Goal: Information Seeking & Learning: Compare options

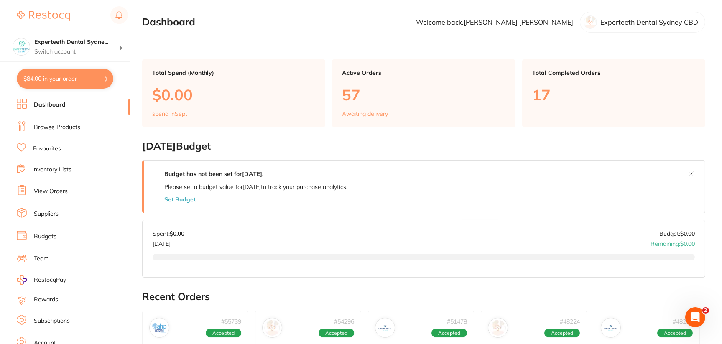
click at [79, 129] on link "Browse Products" at bounding box center [57, 127] width 46 height 8
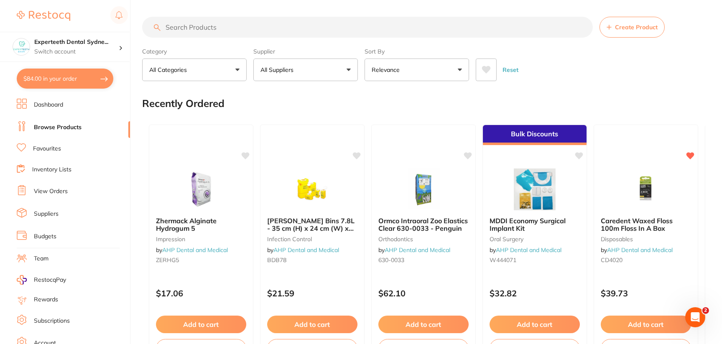
click at [296, 77] on button "All Suppliers" at bounding box center [305, 70] width 105 height 23
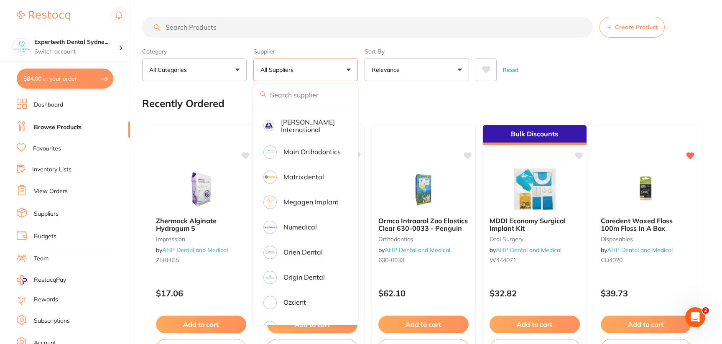
scroll to position [627, 0]
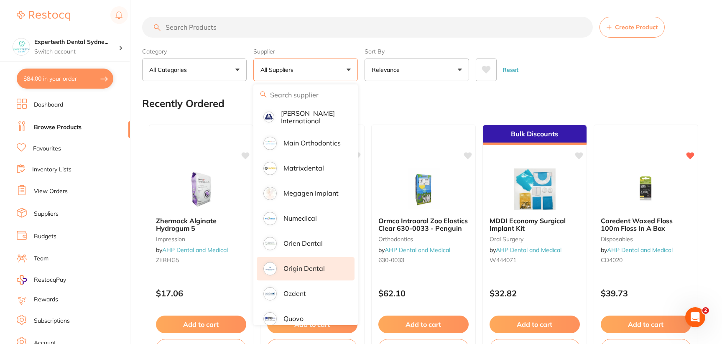
click at [308, 265] on p "Origin Dental" at bounding box center [304, 269] width 41 height 8
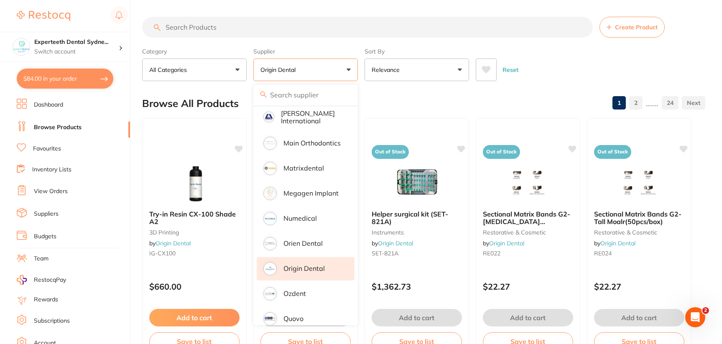
scroll to position [0, 0]
click at [576, 59] on div "Reset" at bounding box center [587, 66] width 223 height 29
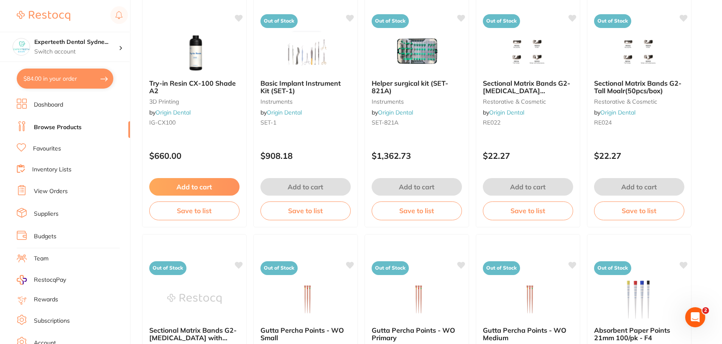
scroll to position [209, 0]
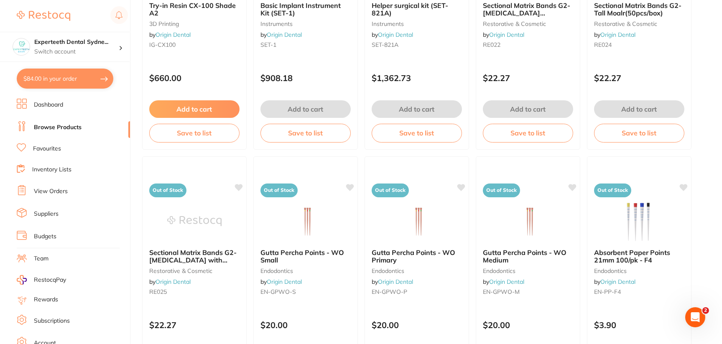
drag, startPoint x: 212, startPoint y: 253, endPoint x: 183, endPoint y: 258, distance: 29.6
click at [183, 258] on span "Sectional Matrix Bands G2-[MEDICAL_DATA] with extensions (50pcs/box)" at bounding box center [192, 260] width 87 height 24
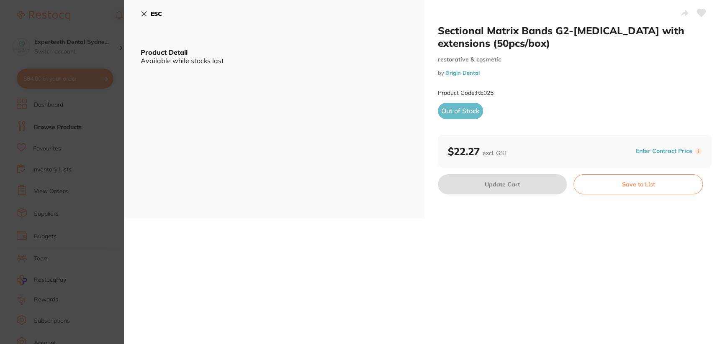
click at [620, 62] on small "restorative & cosmetic" at bounding box center [575, 59] width 274 height 7
click at [490, 92] on small "Product Code: RE025" at bounding box center [466, 93] width 56 height 7
click at [143, 13] on icon at bounding box center [144, 13] width 7 height 7
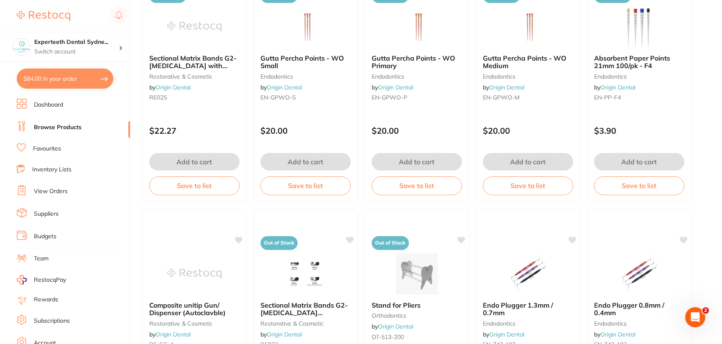
scroll to position [418, 0]
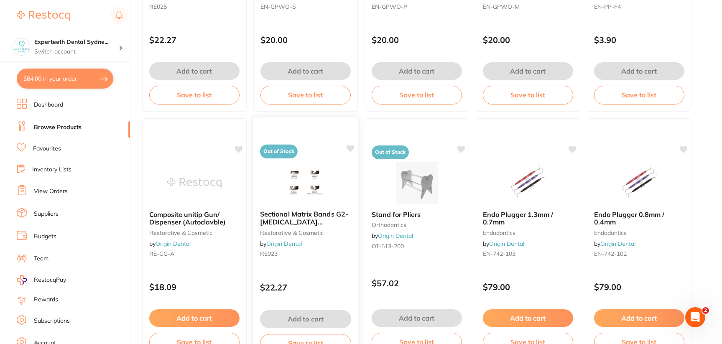
scroll to position [502, 0]
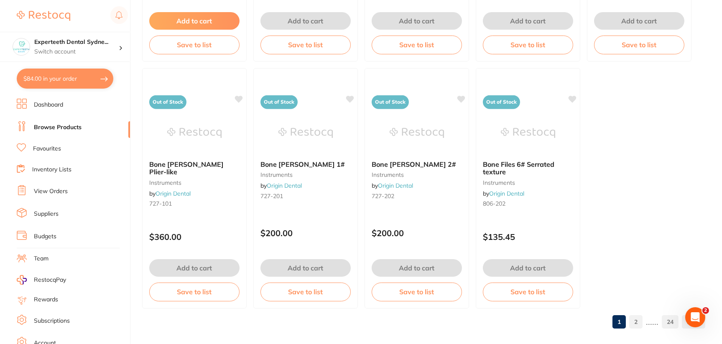
scroll to position [2530, 0]
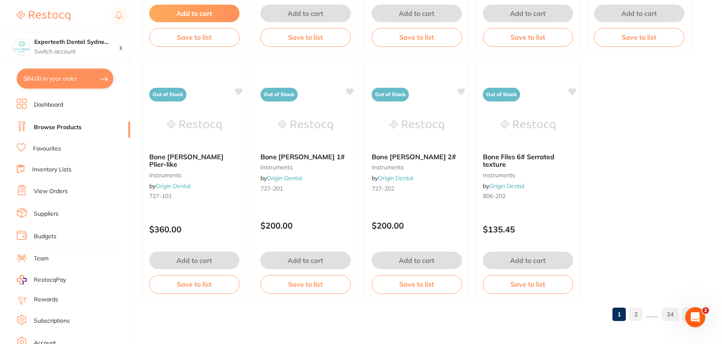
click at [638, 318] on link "2" at bounding box center [636, 314] width 13 height 17
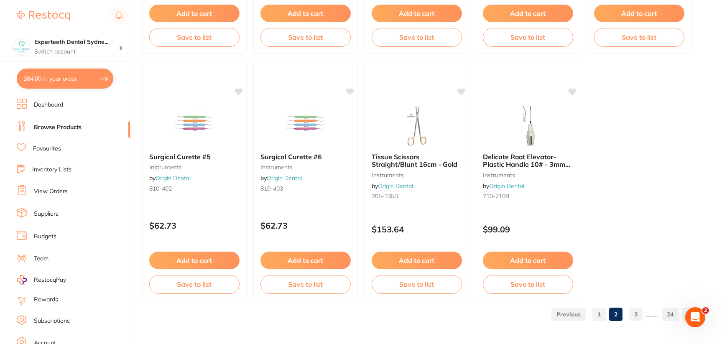
click at [635, 312] on link "3" at bounding box center [636, 314] width 13 height 17
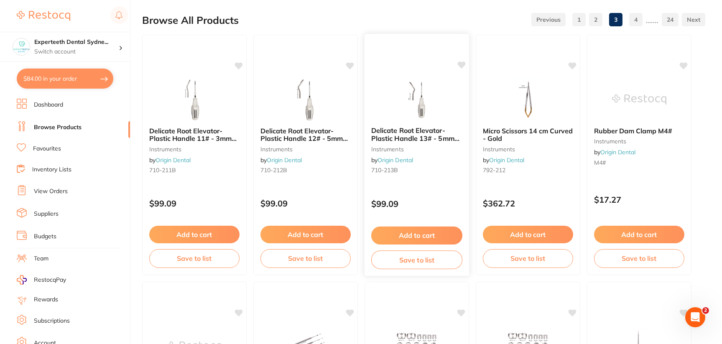
scroll to position [84, 0]
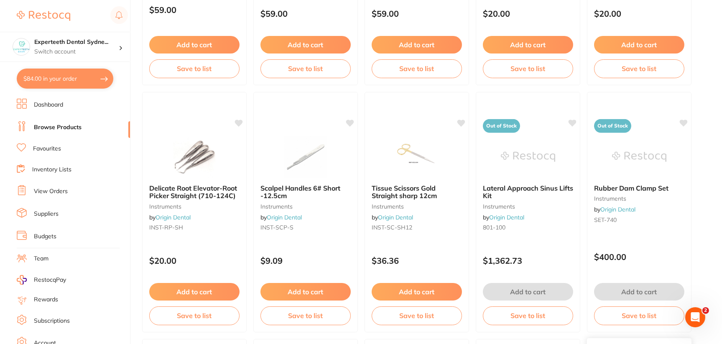
scroll to position [1506, 0]
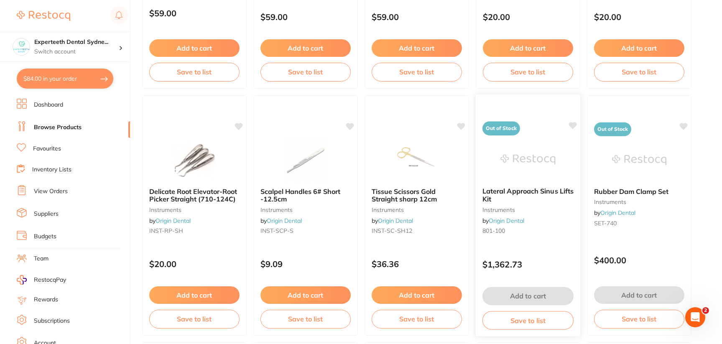
drag, startPoint x: 538, startPoint y: 190, endPoint x: 520, endPoint y: 192, distance: 17.3
click at [520, 192] on span "Lateral Approach Sinus Lifts Kit" at bounding box center [528, 195] width 91 height 16
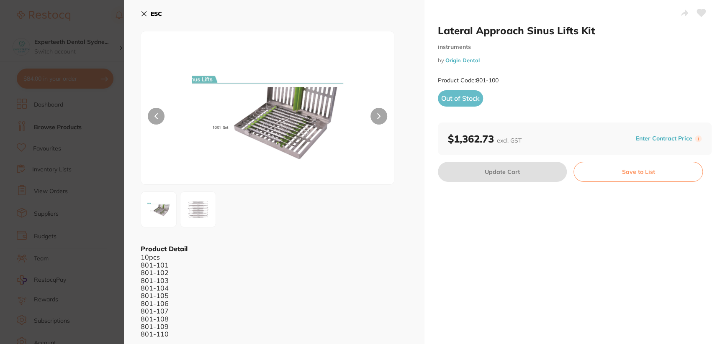
click at [196, 213] on img at bounding box center [198, 210] width 30 height 30
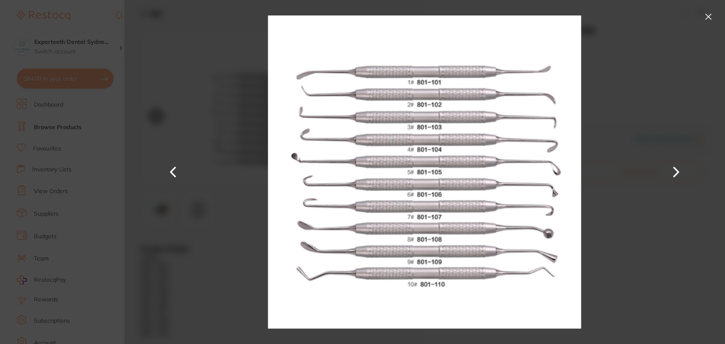
click at [709, 15] on button at bounding box center [707, 16] width 13 height 13
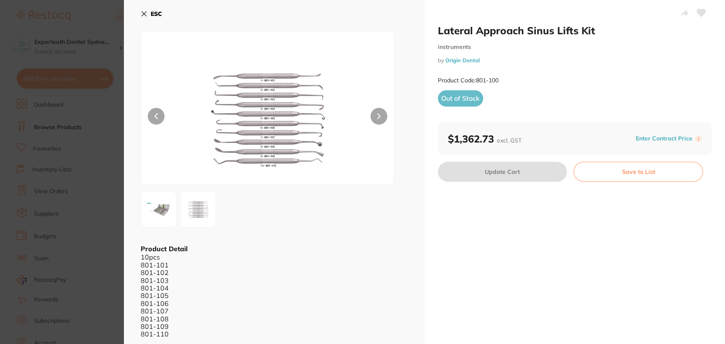
click at [168, 212] on button at bounding box center [159, 210] width 36 height 36
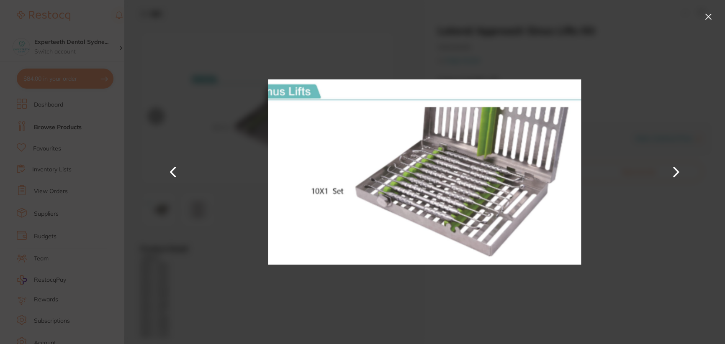
click at [703, 15] on button at bounding box center [707, 16] width 13 height 13
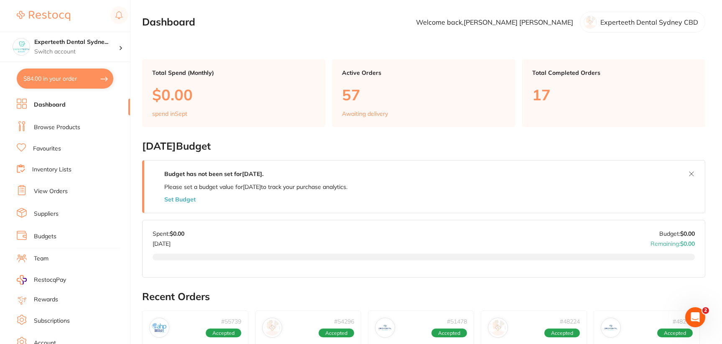
click at [55, 127] on link "Browse Products" at bounding box center [57, 127] width 46 height 8
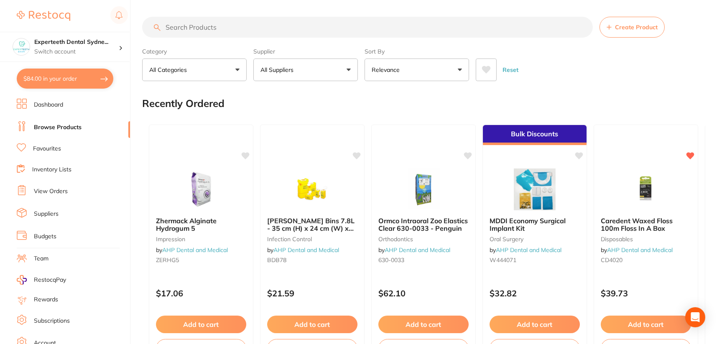
click at [311, 73] on button "All Suppliers" at bounding box center [305, 70] width 105 height 23
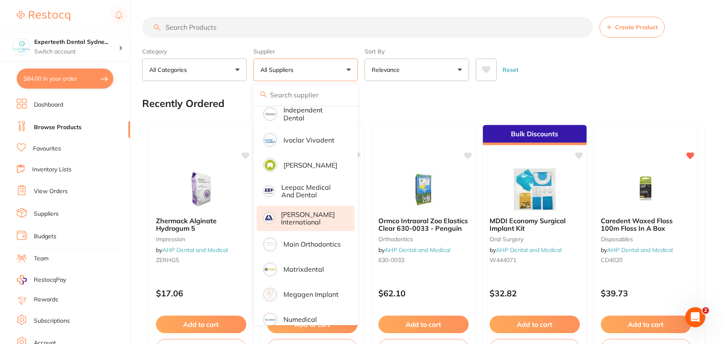
scroll to position [627, 0]
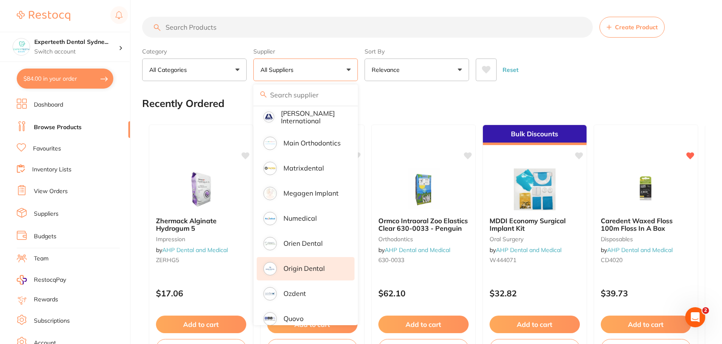
click at [320, 265] on p "Origin Dental" at bounding box center [304, 269] width 41 height 8
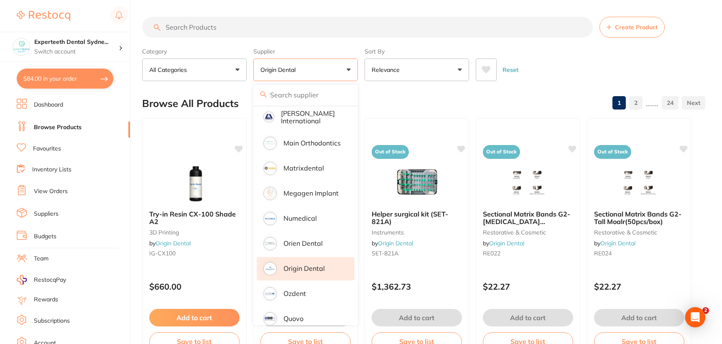
scroll to position [0, 0]
click at [586, 69] on div "Reset" at bounding box center [587, 66] width 223 height 29
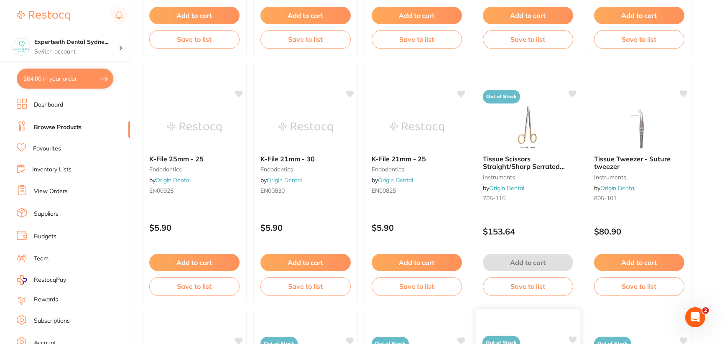
scroll to position [2166, 0]
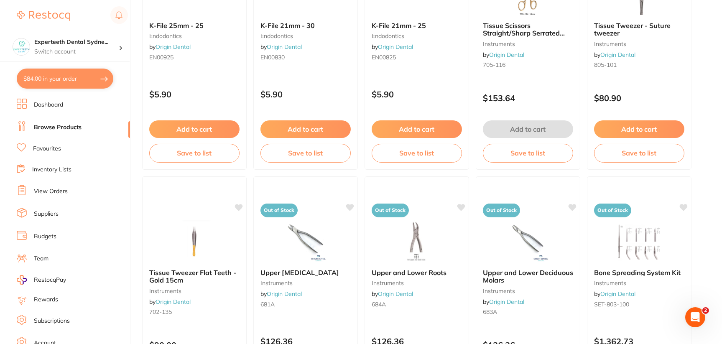
drag, startPoint x: 503, startPoint y: 28, endPoint x: 702, endPoint y: 69, distance: 203.3
click at [527, 67] on small "705-116" at bounding box center [528, 64] width 90 height 7
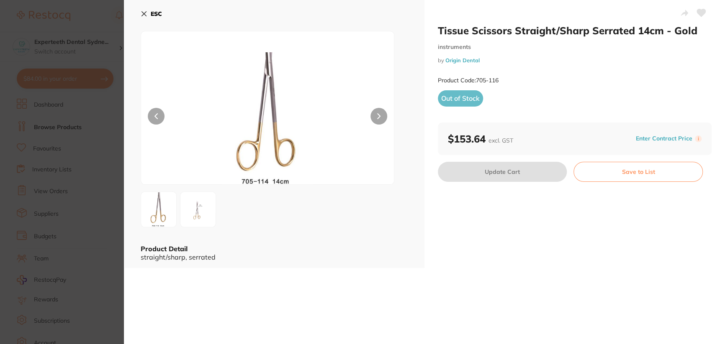
click at [143, 11] on icon at bounding box center [144, 13] width 7 height 7
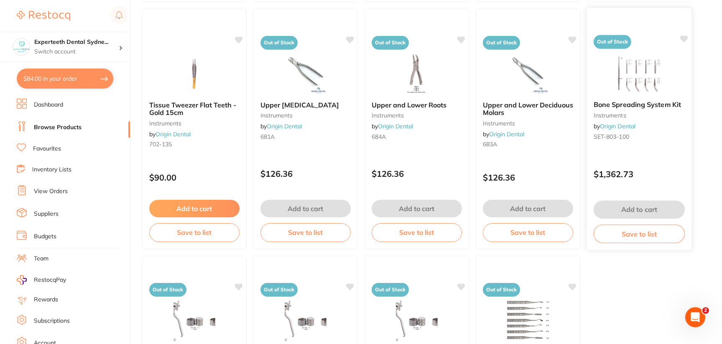
scroll to position [2250, 0]
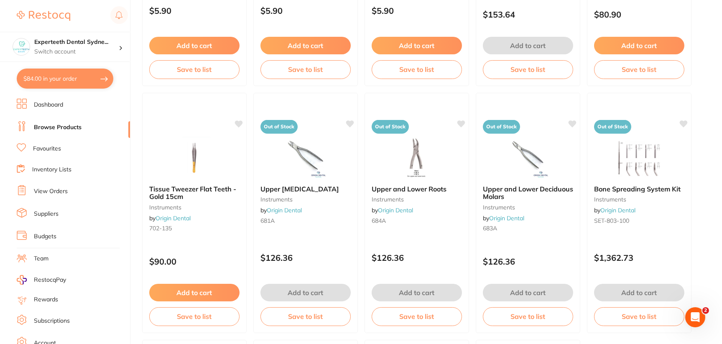
click at [343, 155] on div at bounding box center [306, 158] width 104 height 42
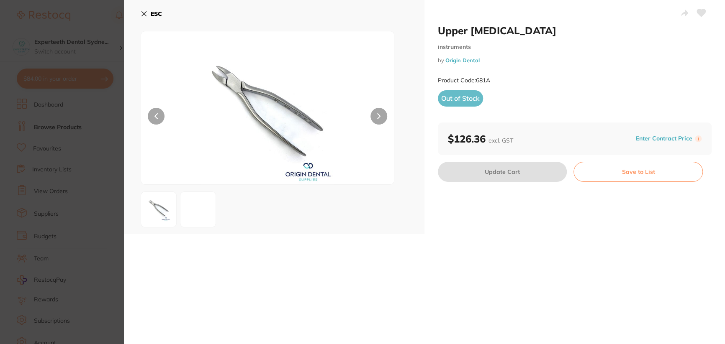
click at [246, 206] on div at bounding box center [274, 210] width 267 height 36
click at [202, 210] on button at bounding box center [198, 210] width 36 height 36
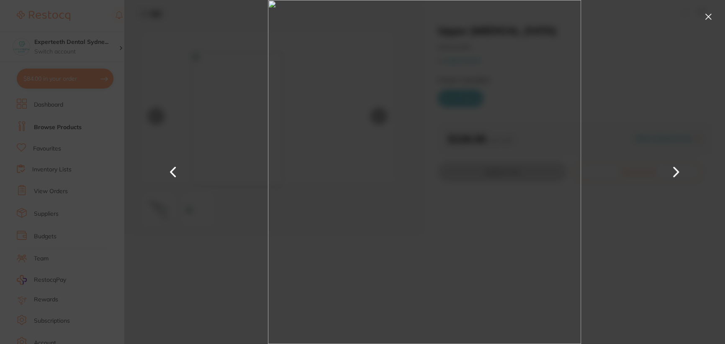
click at [708, 17] on button at bounding box center [707, 16] width 13 height 13
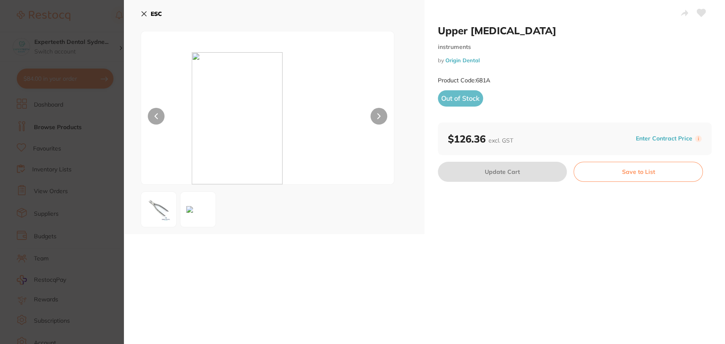
click at [146, 10] on icon at bounding box center [144, 13] width 7 height 7
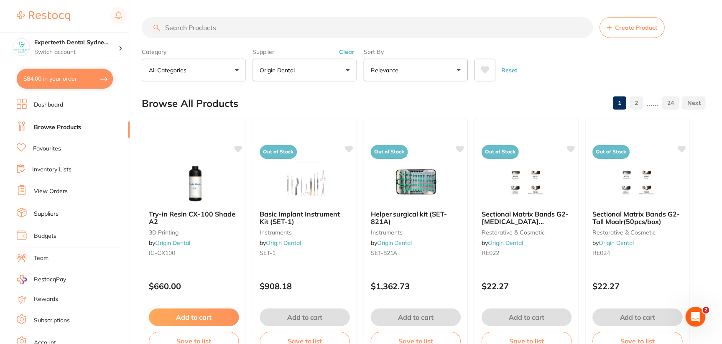
scroll to position [2250, 0]
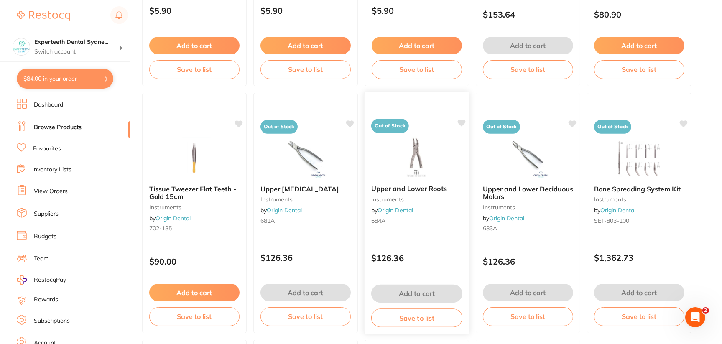
click at [405, 162] on img at bounding box center [416, 157] width 55 height 42
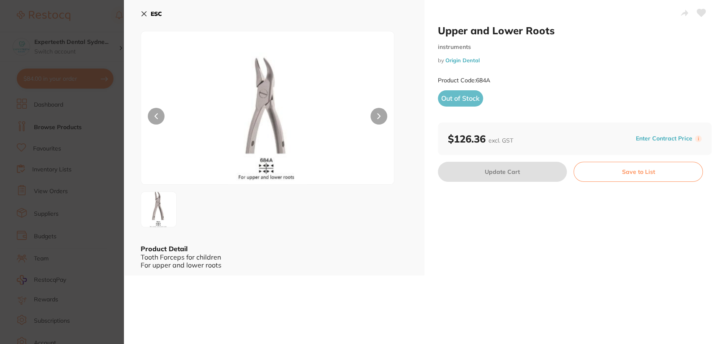
click at [145, 14] on icon at bounding box center [144, 13] width 7 height 7
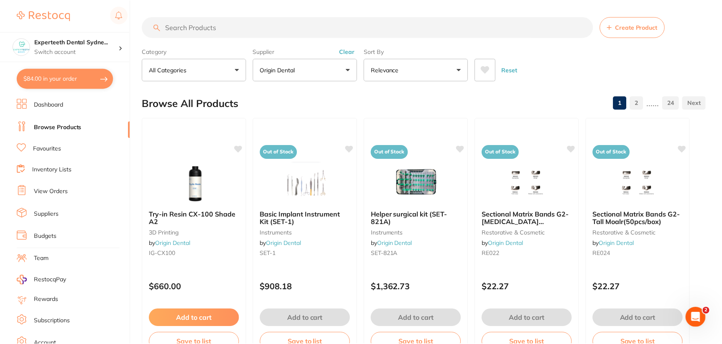
scroll to position [2250, 0]
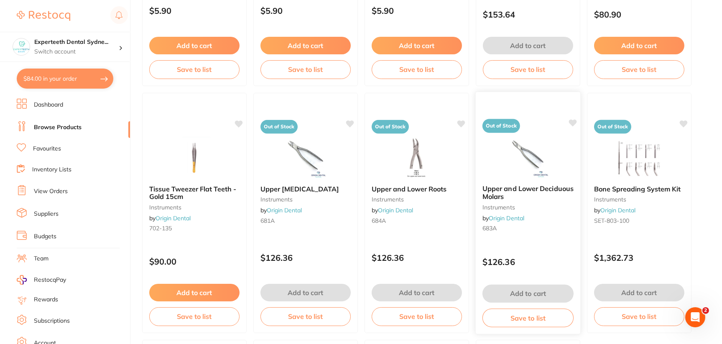
click at [544, 149] on img at bounding box center [528, 157] width 55 height 42
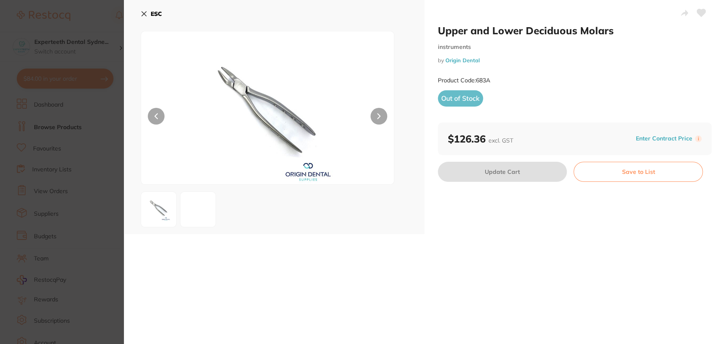
click at [206, 69] on img at bounding box center [267, 118] width 151 height 132
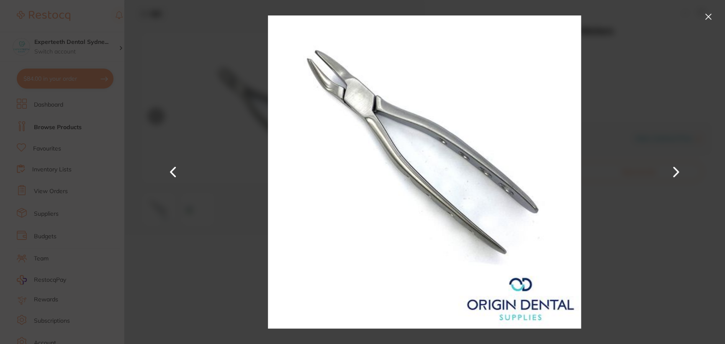
click at [707, 17] on button at bounding box center [707, 16] width 13 height 13
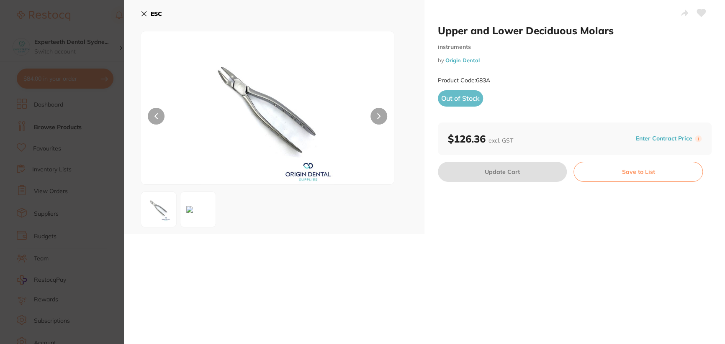
click at [147, 15] on icon at bounding box center [144, 13] width 7 height 7
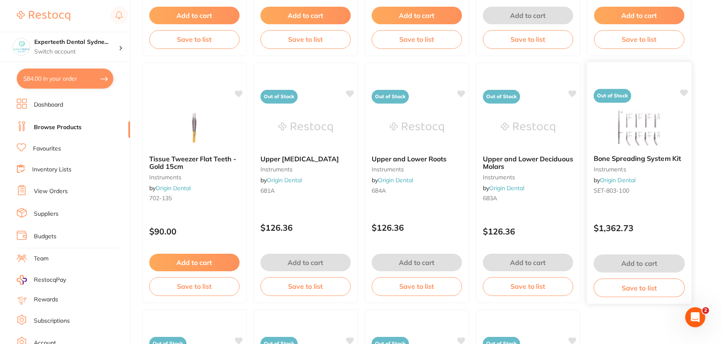
scroll to position [2209, 0]
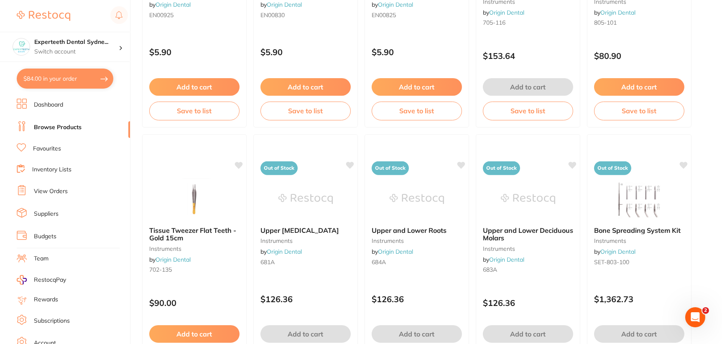
click at [426, 193] on img at bounding box center [417, 199] width 54 height 42
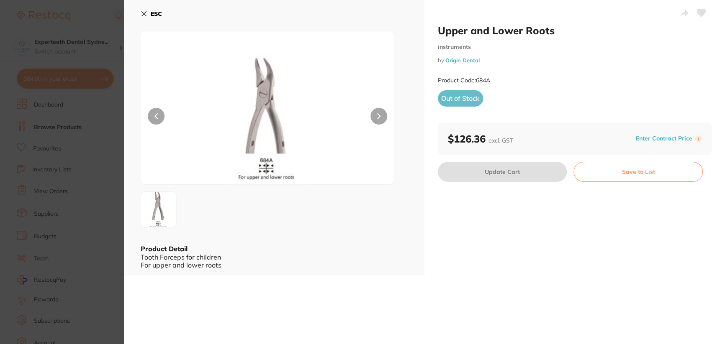
click at [143, 13] on icon at bounding box center [144, 13] width 7 height 7
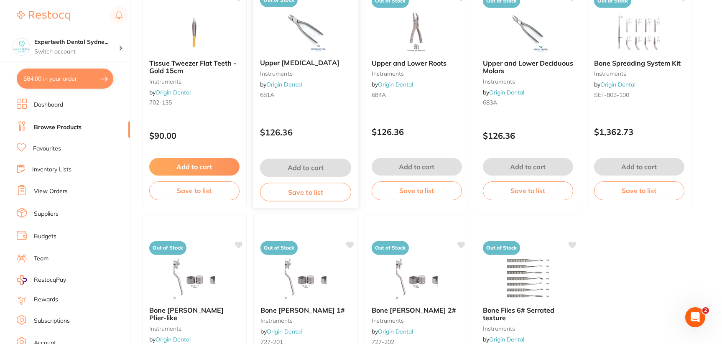
scroll to position [2459, 0]
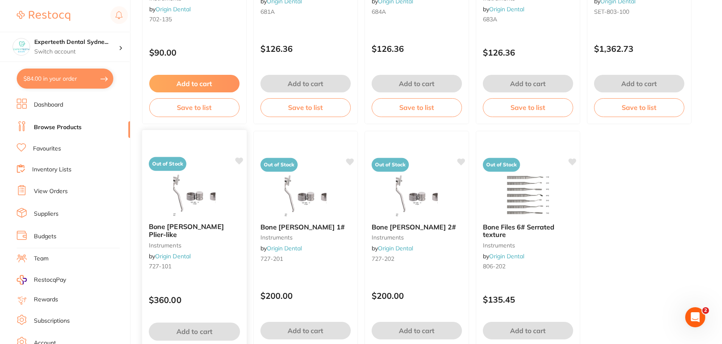
click at [191, 195] on img at bounding box center [194, 195] width 55 height 42
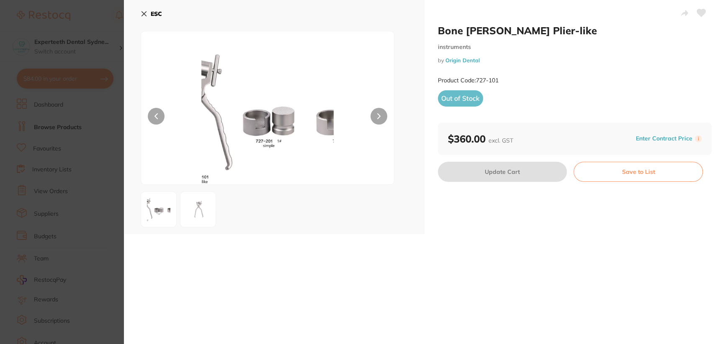
click at [142, 14] on icon at bounding box center [144, 13] width 7 height 7
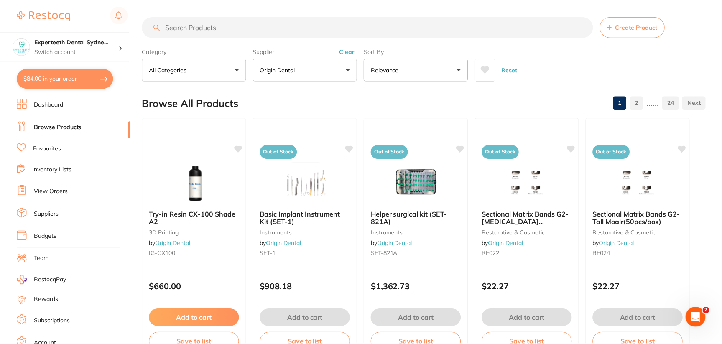
scroll to position [2459, 0]
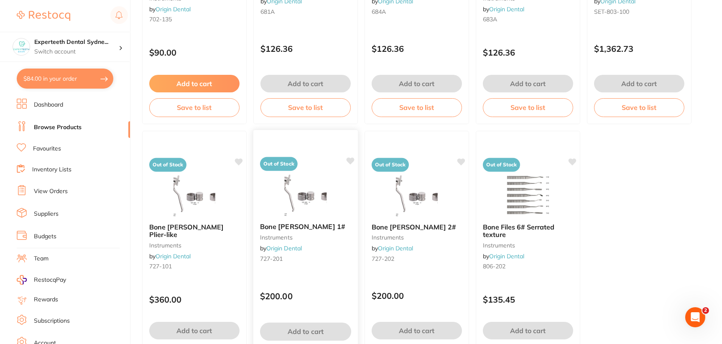
click at [297, 205] on img at bounding box center [305, 195] width 55 height 42
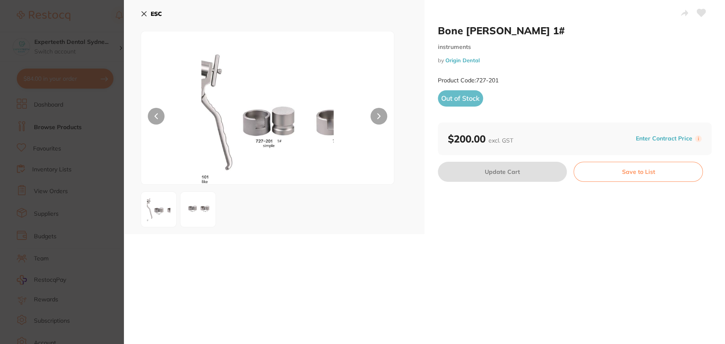
click at [144, 14] on icon at bounding box center [144, 14] width 5 height 5
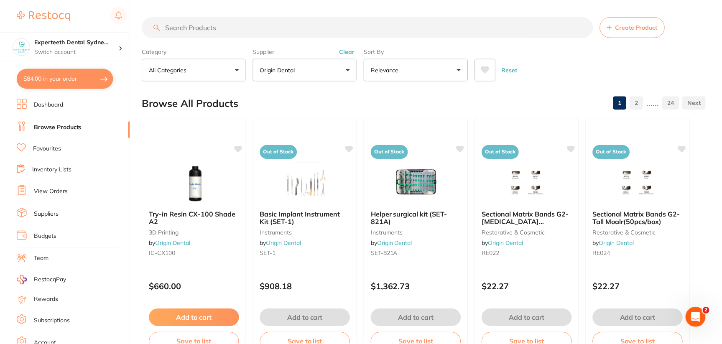
scroll to position [2459, 0]
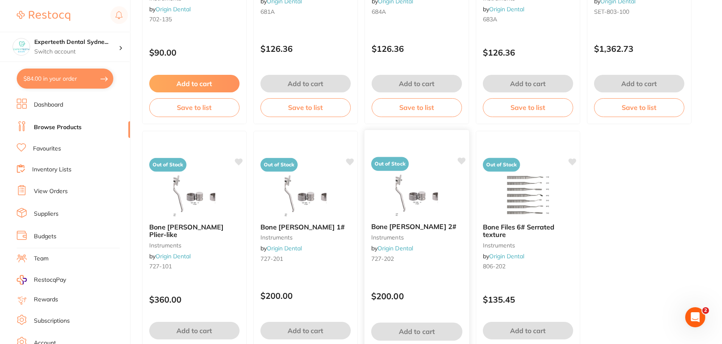
click at [410, 197] on img at bounding box center [416, 195] width 55 height 42
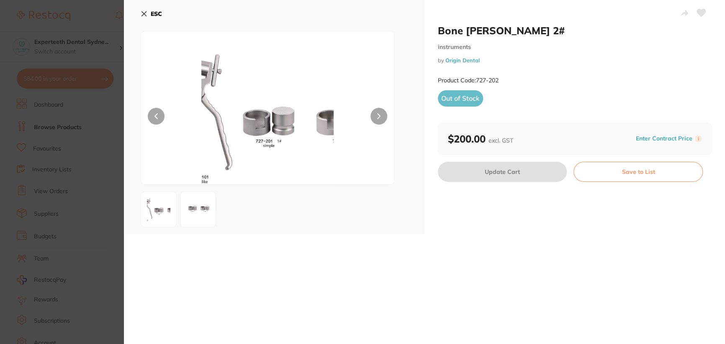
click at [144, 13] on icon at bounding box center [144, 14] width 5 height 5
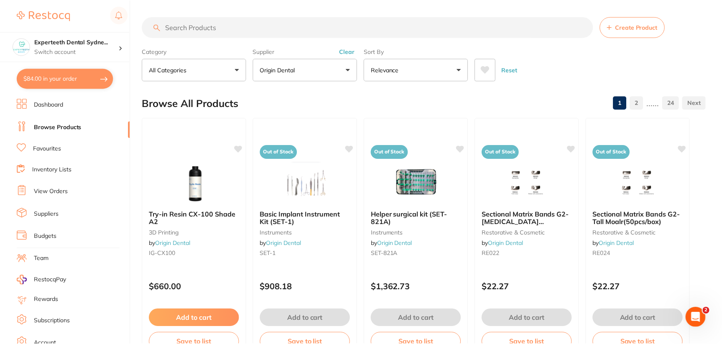
scroll to position [2459, 0]
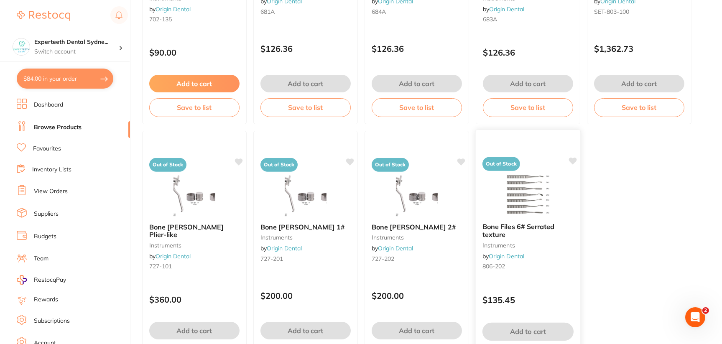
click at [538, 197] on img at bounding box center [528, 195] width 55 height 42
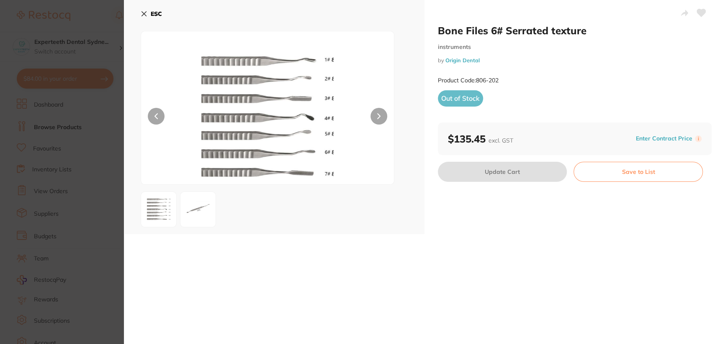
click at [143, 13] on icon at bounding box center [144, 14] width 5 height 5
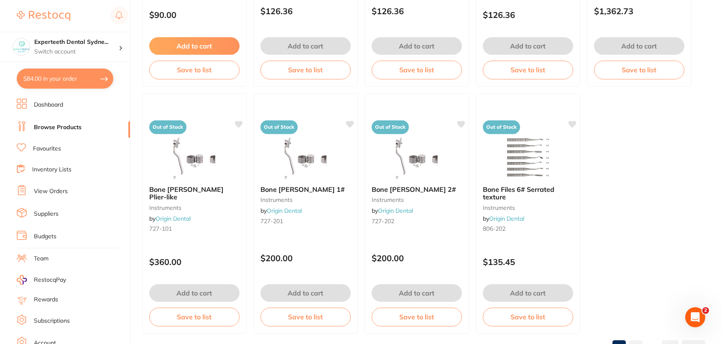
scroll to position [2445, 0]
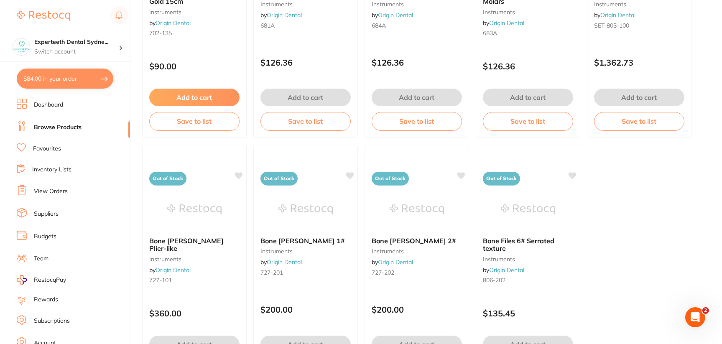
click at [392, 237] on span "Bone [PERSON_NAME] 2#" at bounding box center [413, 240] width 85 height 8
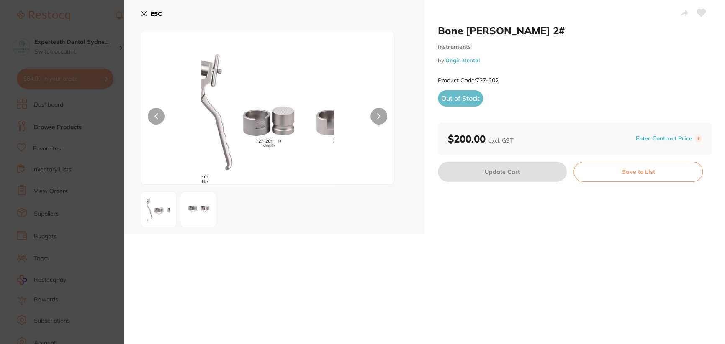
scroll to position [627, 0]
click at [146, 16] on icon at bounding box center [144, 13] width 7 height 7
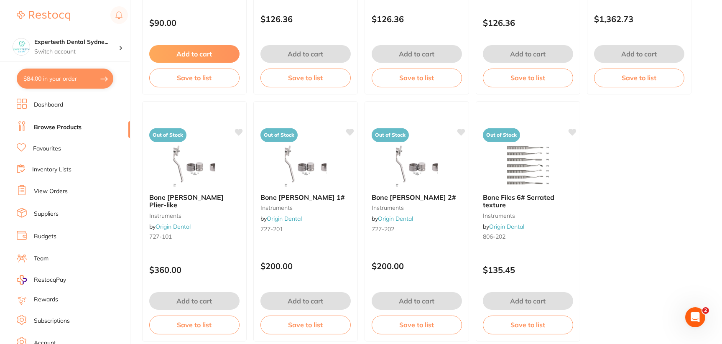
scroll to position [2530, 0]
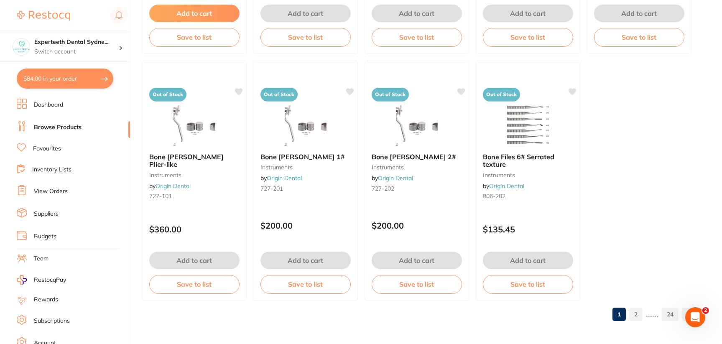
click at [635, 318] on link "2" at bounding box center [636, 314] width 13 height 17
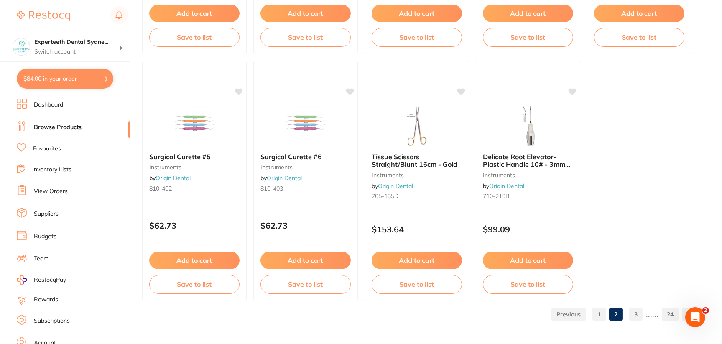
click at [635, 315] on link "3" at bounding box center [636, 314] width 13 height 17
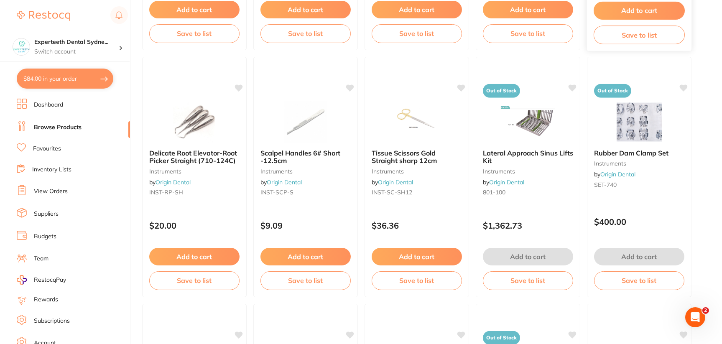
scroll to position [1631, 0]
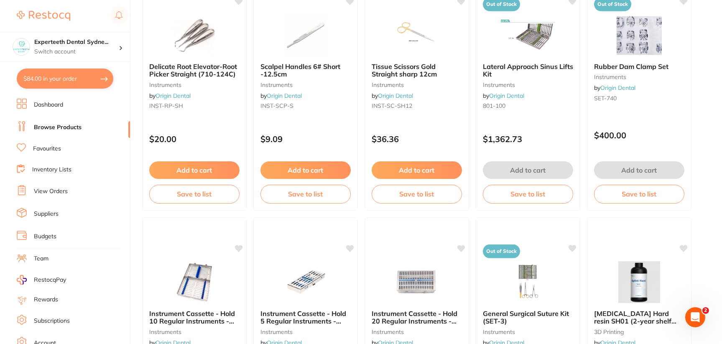
drag, startPoint x: 634, startPoint y: 66, endPoint x: 710, endPoint y: 33, distance: 83.2
click at [666, 50] on div at bounding box center [639, 34] width 105 height 42
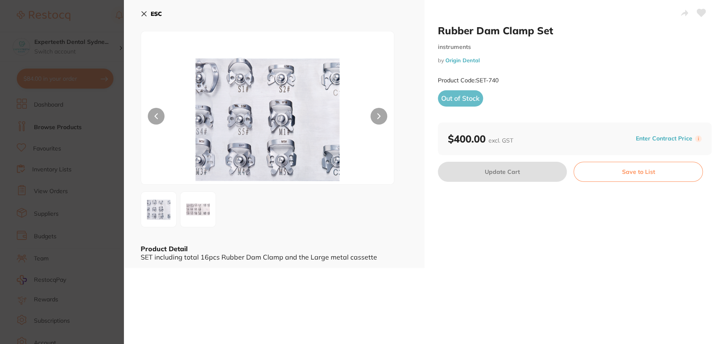
click at [143, 16] on icon at bounding box center [144, 13] width 7 height 7
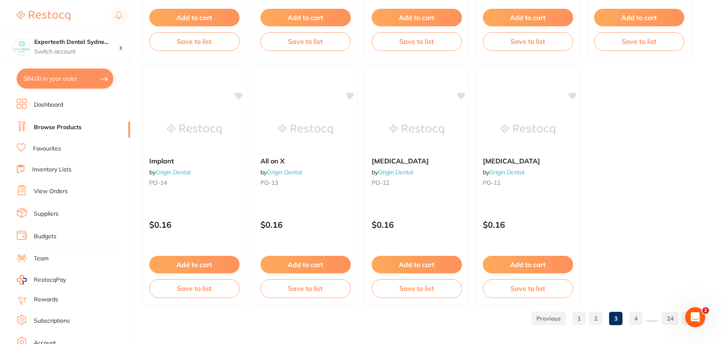
scroll to position [2530, 0]
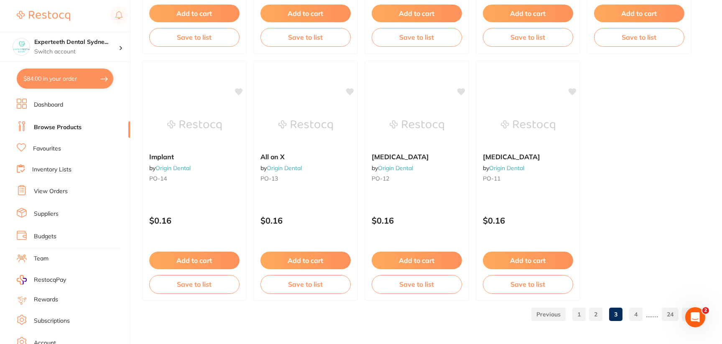
click at [630, 314] on ul "1 2 3 4 ...... 24" at bounding box center [616, 314] width 177 height 13
click at [639, 314] on link "4" at bounding box center [636, 314] width 13 height 17
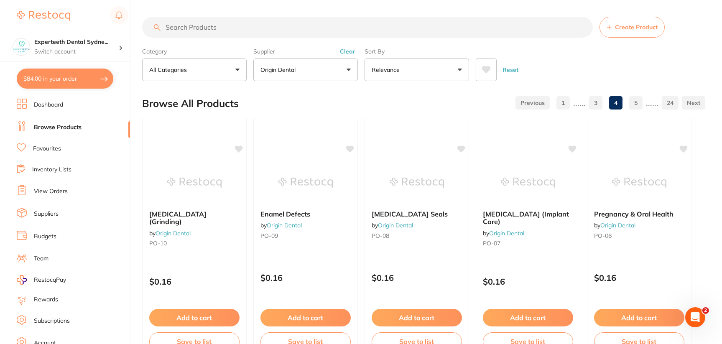
scroll to position [0, 0]
click at [542, 71] on div "Reset" at bounding box center [587, 66] width 223 height 29
